Goal: Task Accomplishment & Management: Use online tool/utility

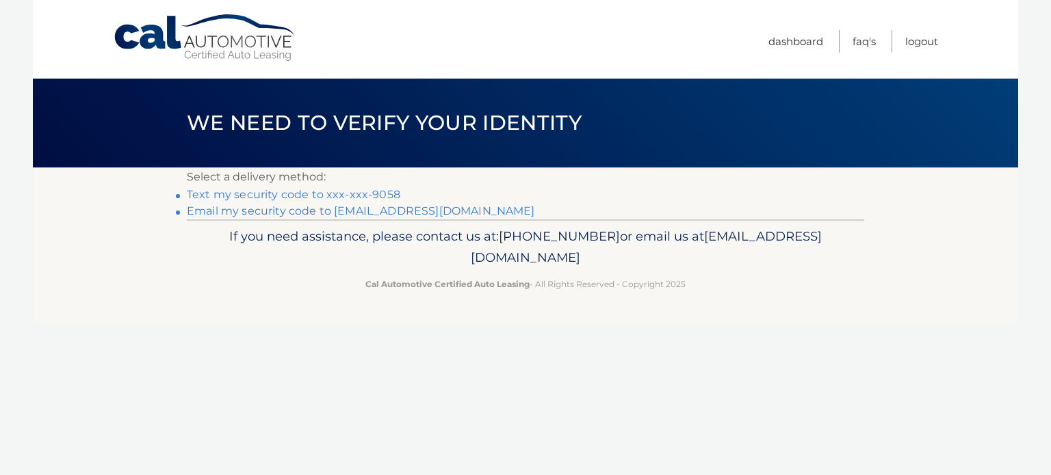
click at [326, 196] on link "Text my security code to xxx-xxx-9058" at bounding box center [293, 194] width 213 height 13
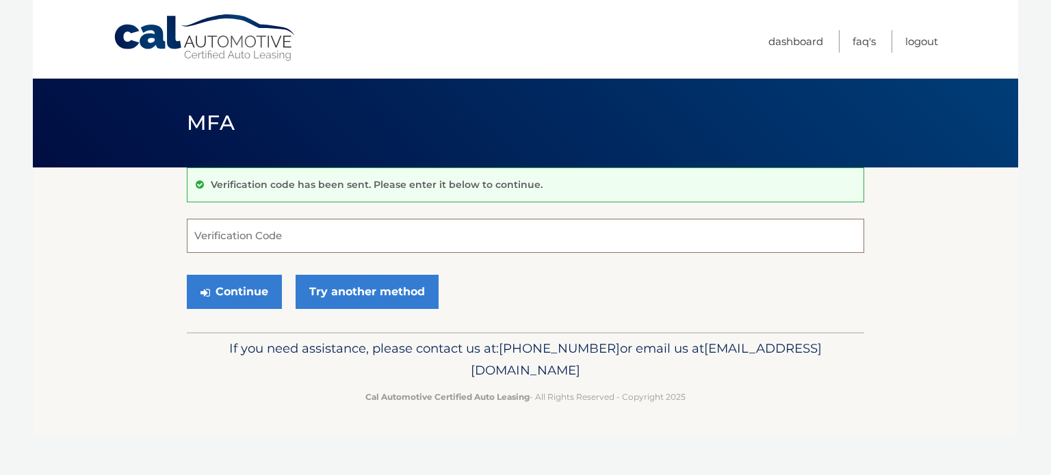
click at [293, 243] on input "Verification Code" at bounding box center [525, 236] width 677 height 34
type input "815016"
click at [187, 275] on button "Continue" at bounding box center [234, 292] width 95 height 34
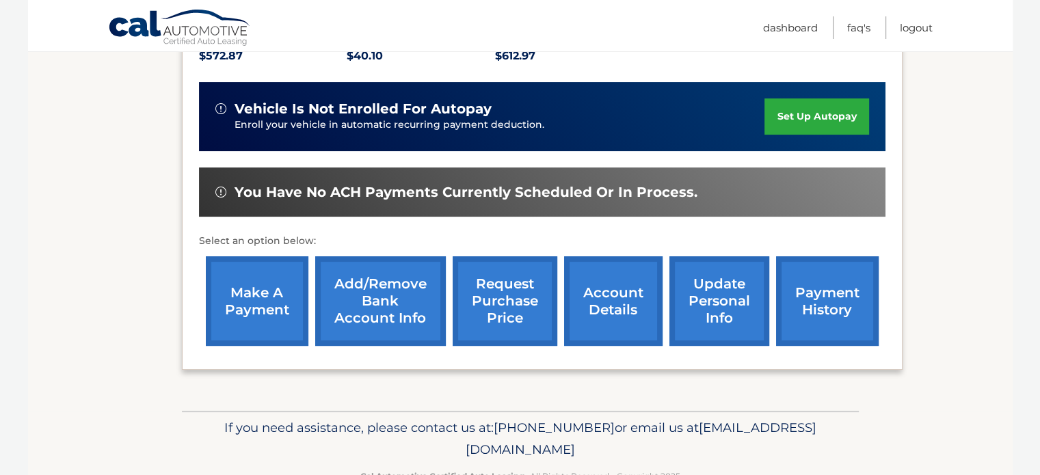
scroll to position [342, 0]
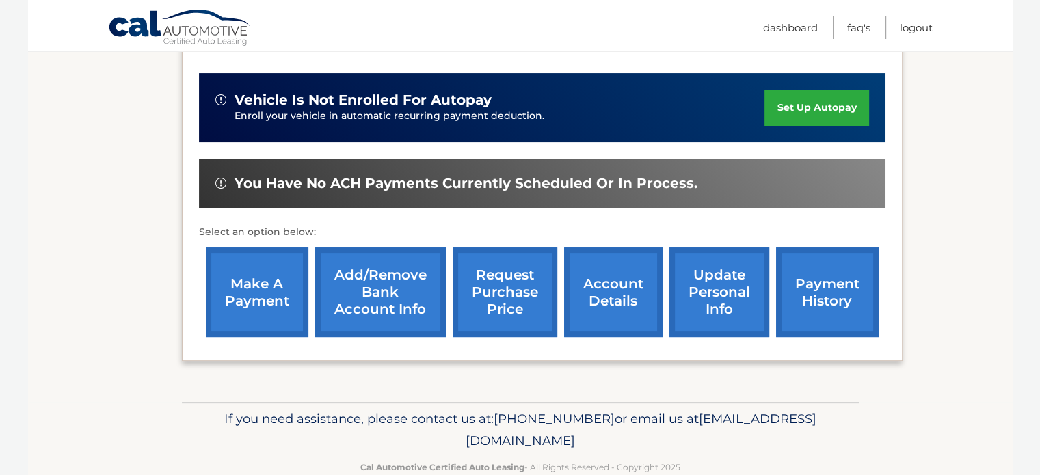
click at [269, 273] on link "make a payment" at bounding box center [257, 293] width 103 height 90
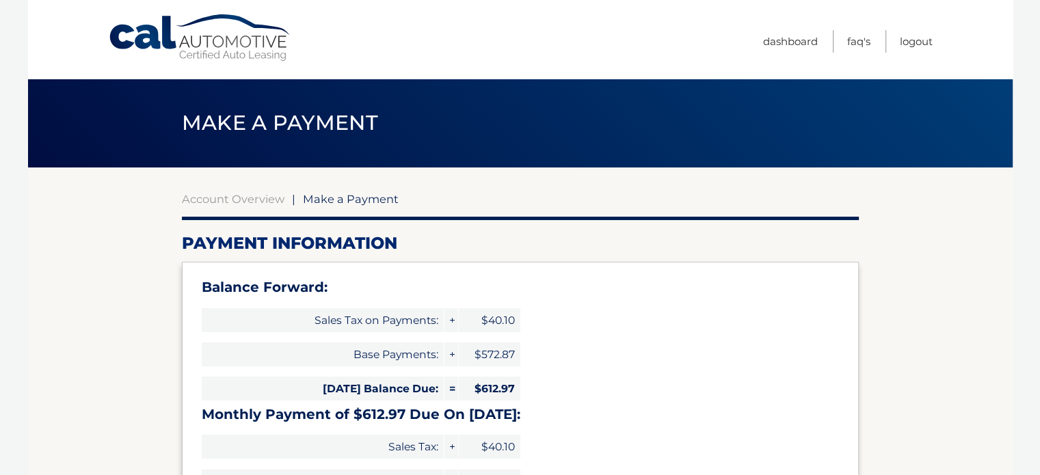
select select "ZDkwZDc5ZWMtMzQxYi00NTk3LThjNjYtZTc1ZTUxZTYwMzIx"
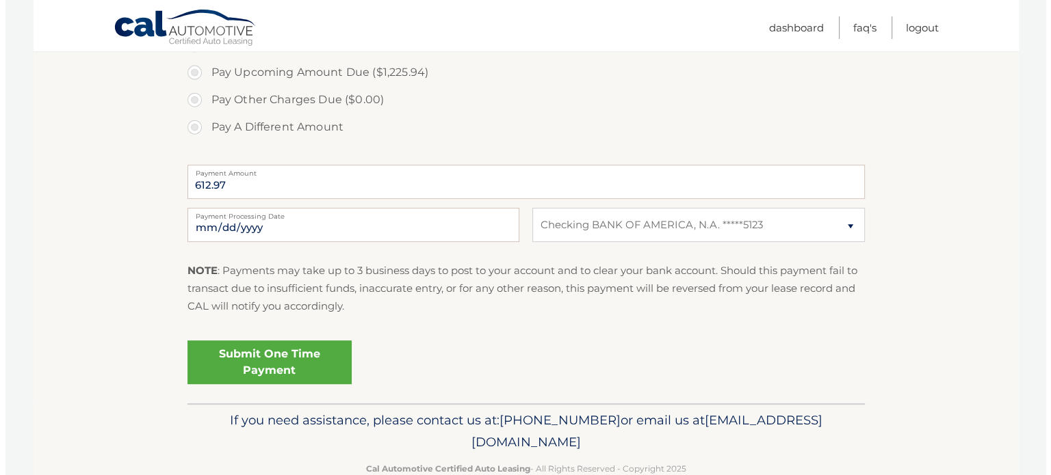
scroll to position [594, 0]
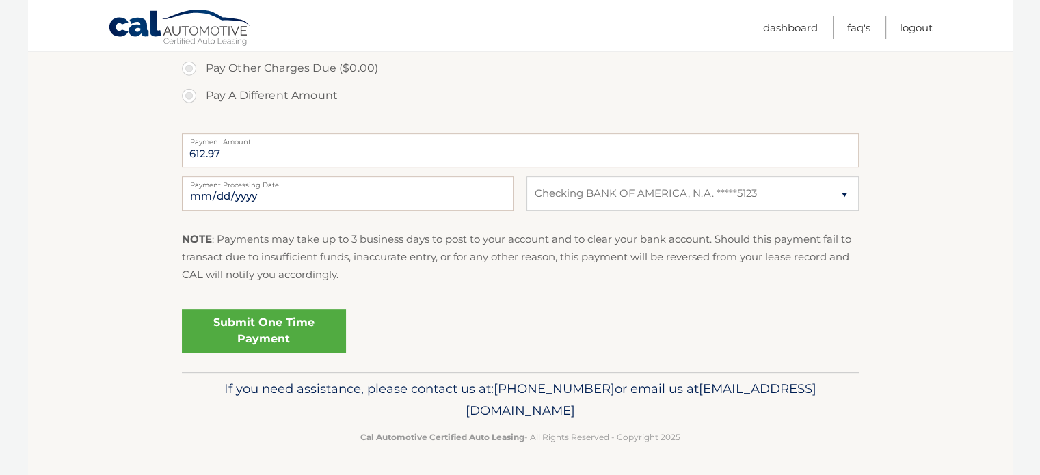
click at [226, 335] on link "Submit One Time Payment" at bounding box center [264, 331] width 164 height 44
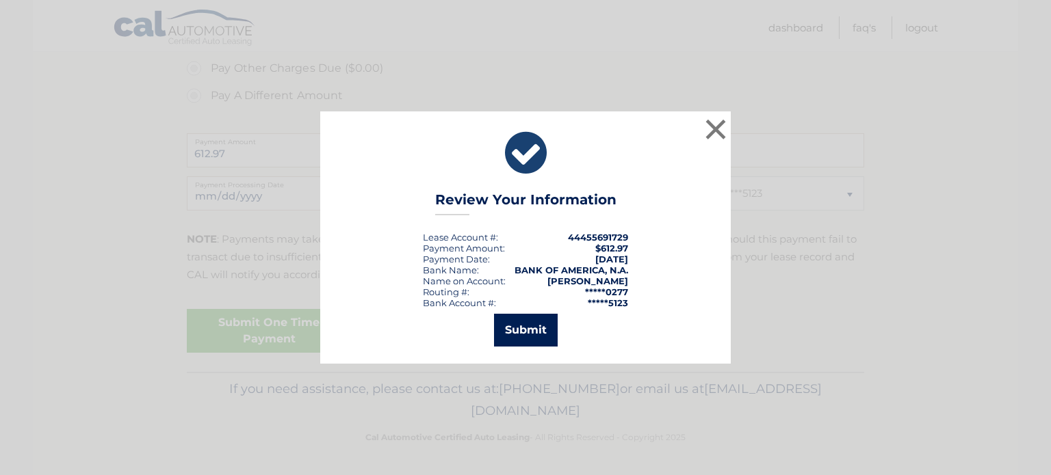
click at [528, 326] on button "Submit" at bounding box center [526, 330] width 64 height 33
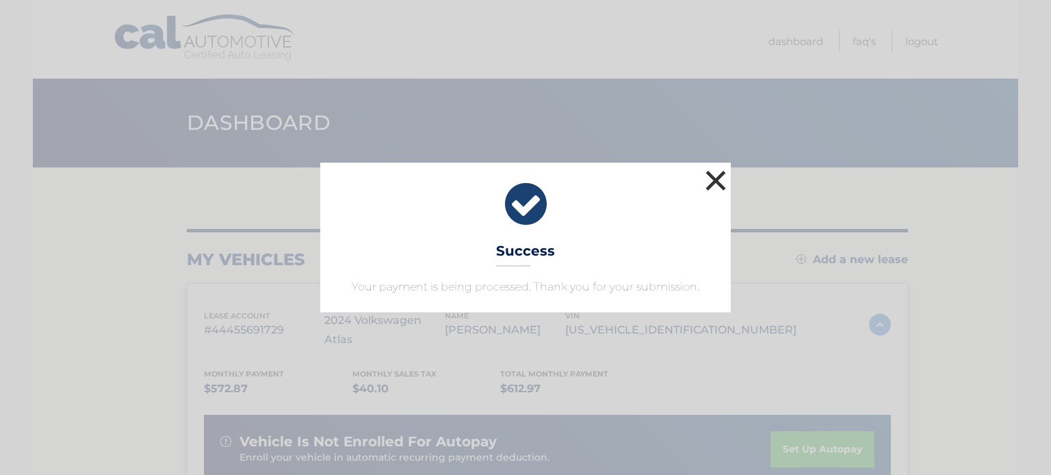
click at [715, 174] on button "×" at bounding box center [715, 180] width 27 height 27
